Goal: Information Seeking & Learning: Learn about a topic

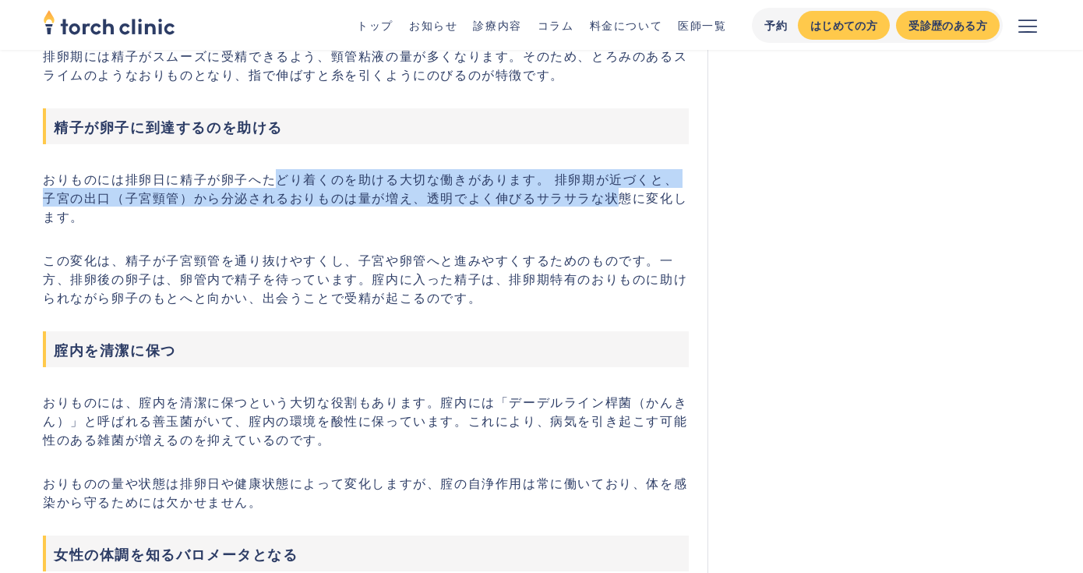
drag, startPoint x: 276, startPoint y: 177, endPoint x: 602, endPoint y: 191, distance: 326.0
click at [602, 191] on p "おりものには排卵日に精子が卵子へたどり着くのを助ける大切な働きがあります。 排卵期が近づくと、子宮の出口（子宮頸管）から分泌されるおりものは量が増え、透明でよ…" at bounding box center [366, 197] width 646 height 56
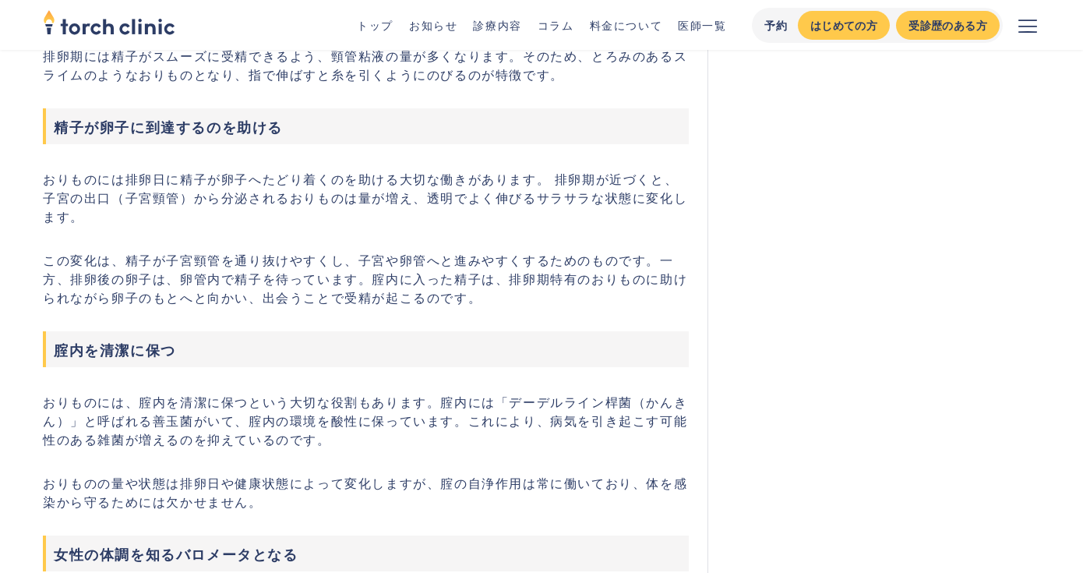
click at [274, 252] on p "この変化は、精子が子宮頸管を通り抜けやすくし、子宮や卵管へと進みやすくするためのものです。一方、排卵後の卵子は、卵管内で精子を待っています。腟内に入った精子は…" at bounding box center [366, 278] width 646 height 56
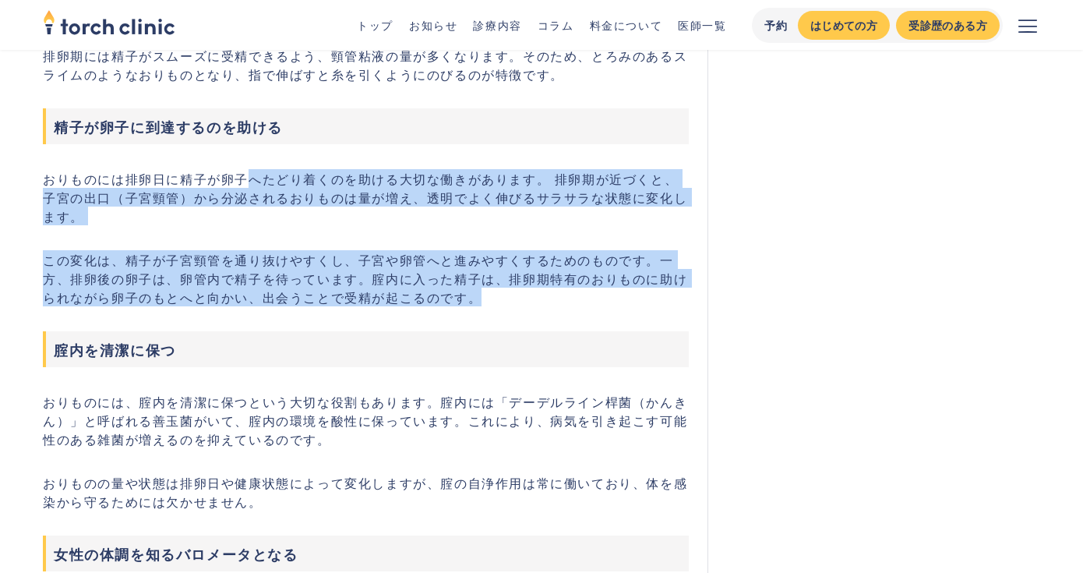
drag, startPoint x: 244, startPoint y: 181, endPoint x: 531, endPoint y: 283, distance: 304.4
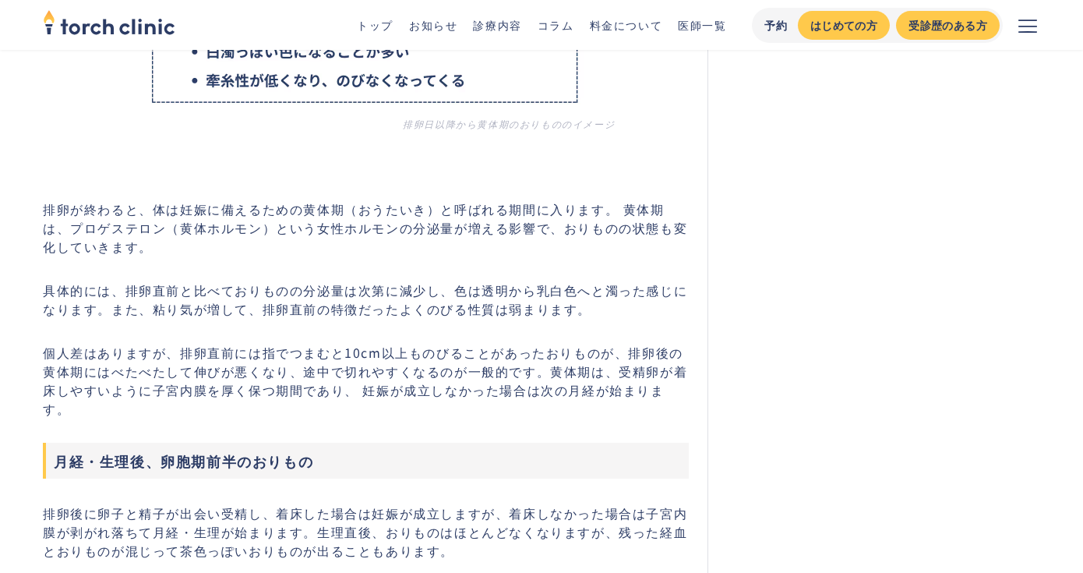
scroll to position [4676, 0]
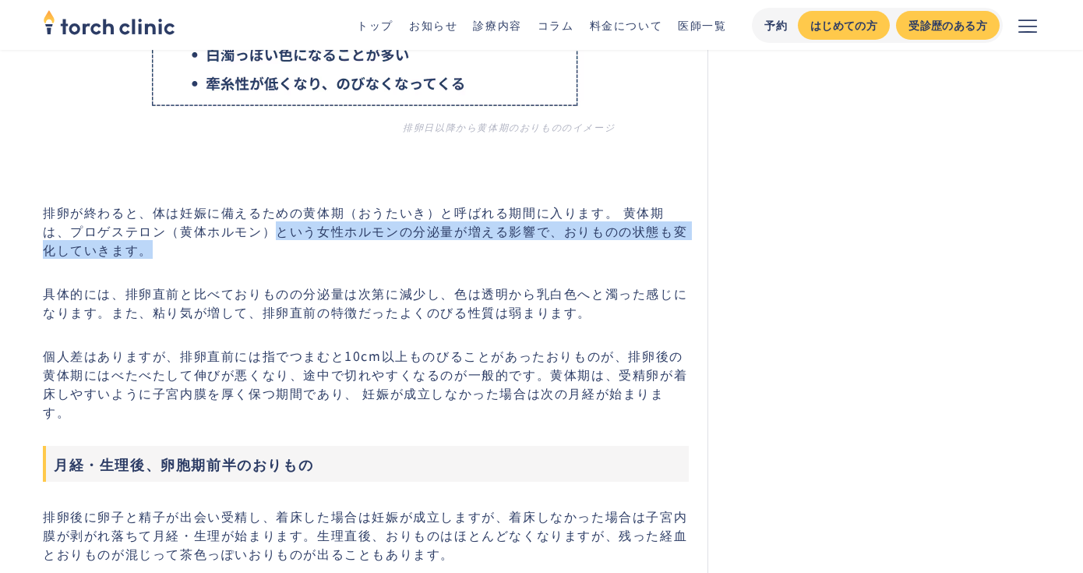
drag, startPoint x: 247, startPoint y: 235, endPoint x: 421, endPoint y: 291, distance: 182.6
click at [568, 254] on p "排卵が終わると、体は妊娠に備えるための黄体期（おうたいき）と呼ばれる期間に入ります。 黄体期は、プロゲステロン（黄体ホルモン）という女性ホルモンの分泌量が増え…" at bounding box center [366, 231] width 646 height 56
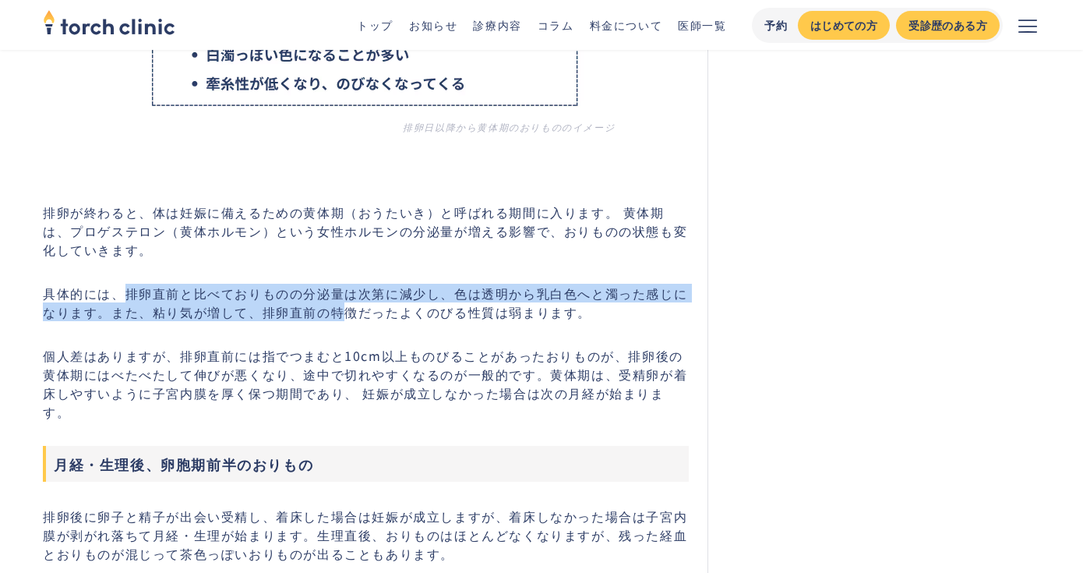
drag, startPoint x: 129, startPoint y: 295, endPoint x: 342, endPoint y: 302, distance: 212.9
click at [342, 302] on p "具体的には、排卵直前と比べておりものの分泌量は次第に減少し、色は透明から乳白色へと濁った感じになります。また、粘り気が増して、排卵直前の特徴だったよくのびる性…" at bounding box center [366, 302] width 646 height 37
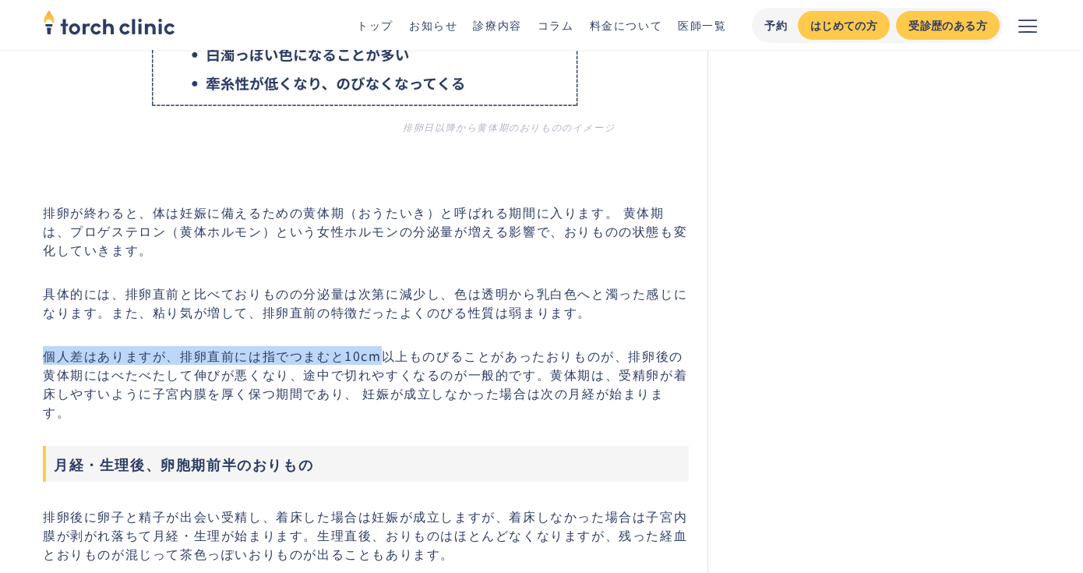
drag, startPoint x: 46, startPoint y: 355, endPoint x: 382, endPoint y: 355, distance: 335.9
click at [382, 355] on p "個人差はありますが、排卵直前には指でつまむと10cm以上ものびることがあったおりものが、排卵後の黄体期にはべたべたして伸びが悪くなり、途中で切れやすくなるのが…" at bounding box center [366, 383] width 646 height 75
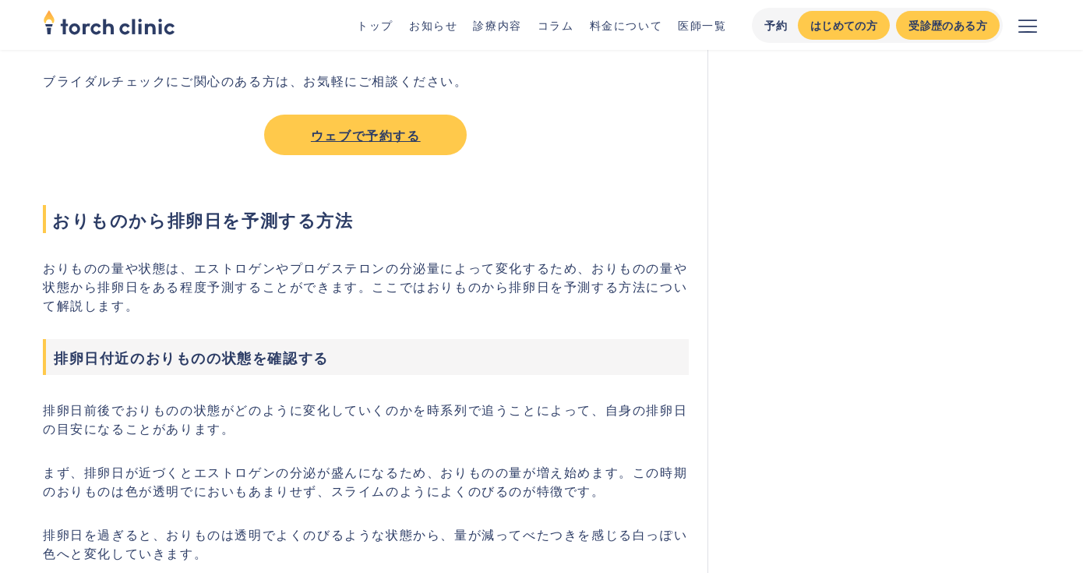
scroll to position [5611, 0]
